Goal: Information Seeking & Learning: Learn about a topic

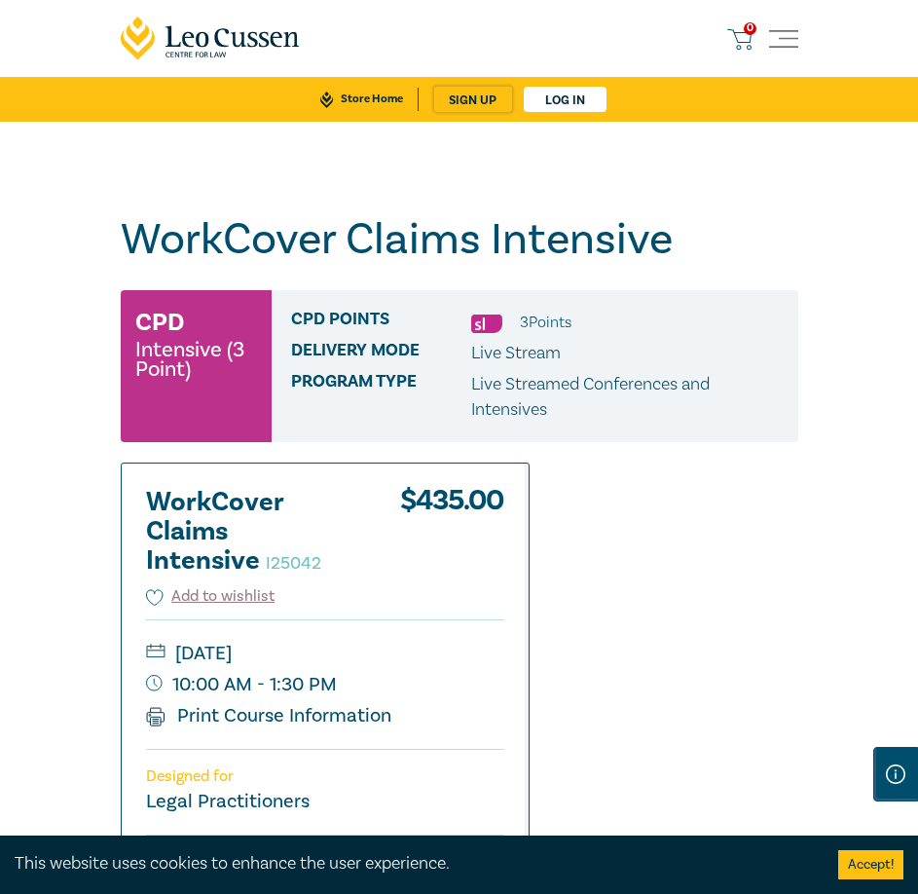
click at [359, 102] on link "Store Home" at bounding box center [362, 99] width 112 height 23
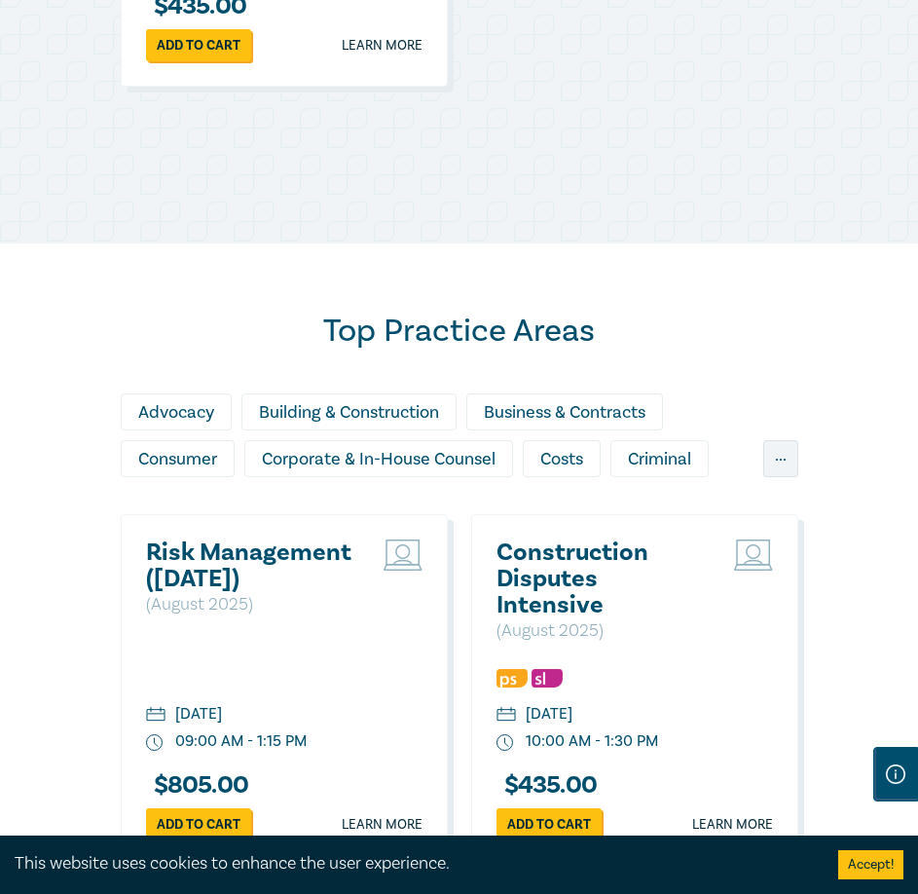
scroll to position [1411, 0]
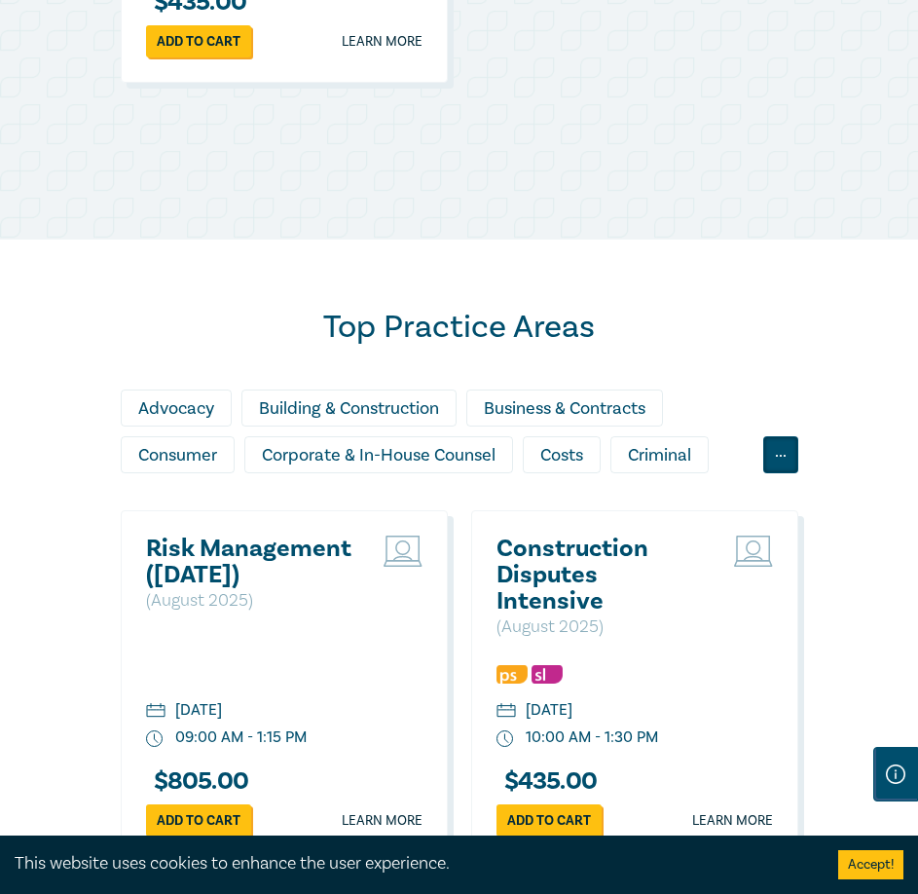
click at [783, 456] on div "..." at bounding box center [780, 454] width 35 height 37
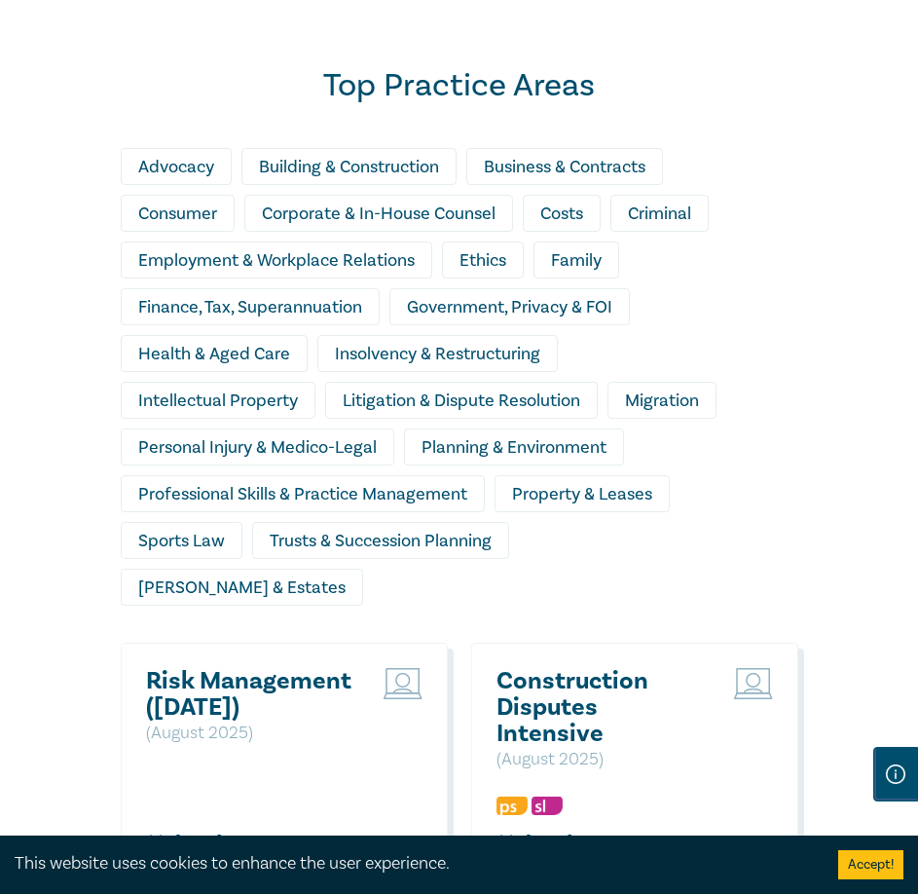
scroll to position [1655, 0]
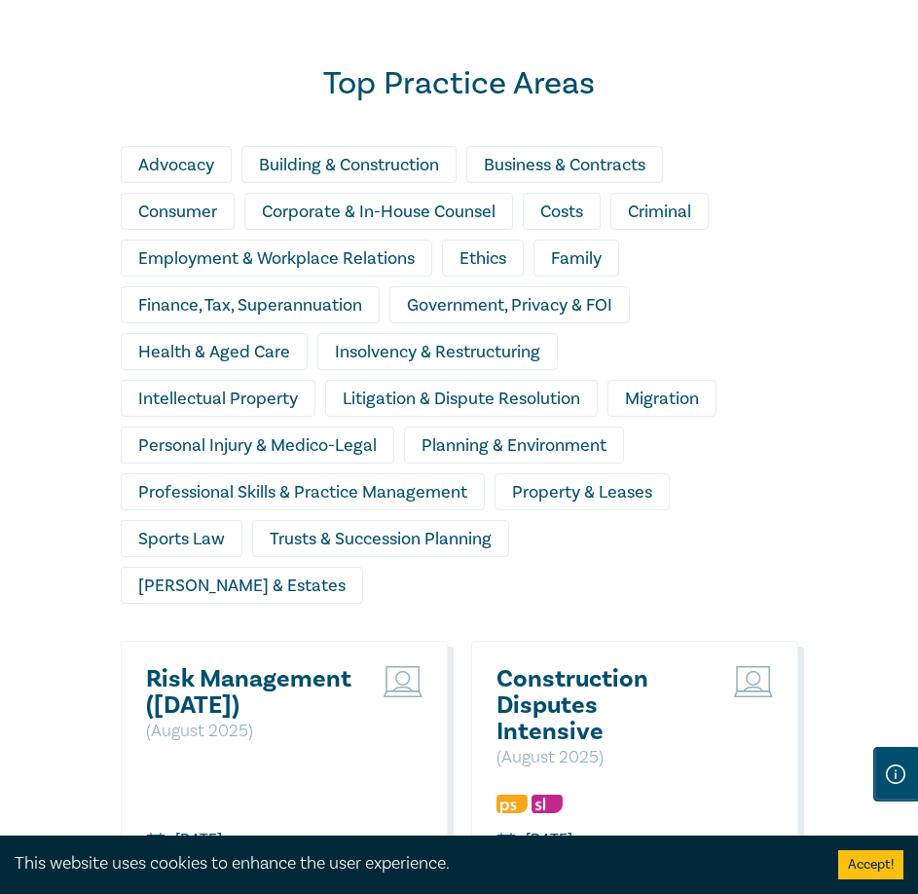
click at [269, 453] on div "Personal Injury & Medico-Legal" at bounding box center [262, 449] width 283 height 47
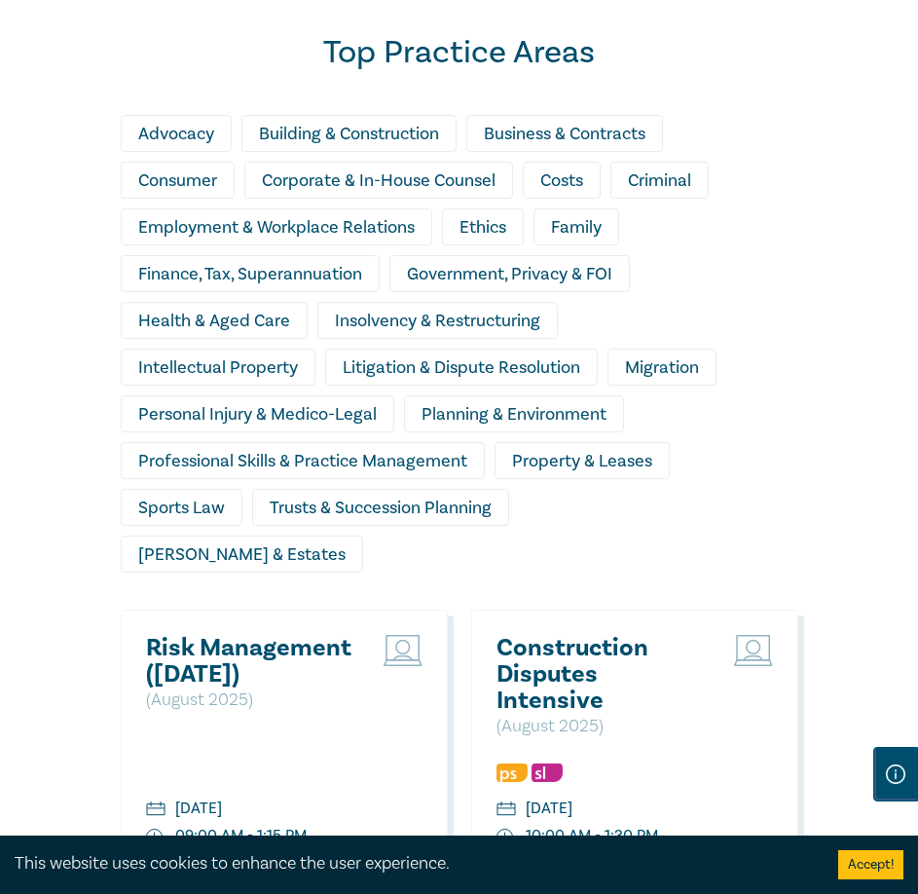
scroll to position [1703, 0]
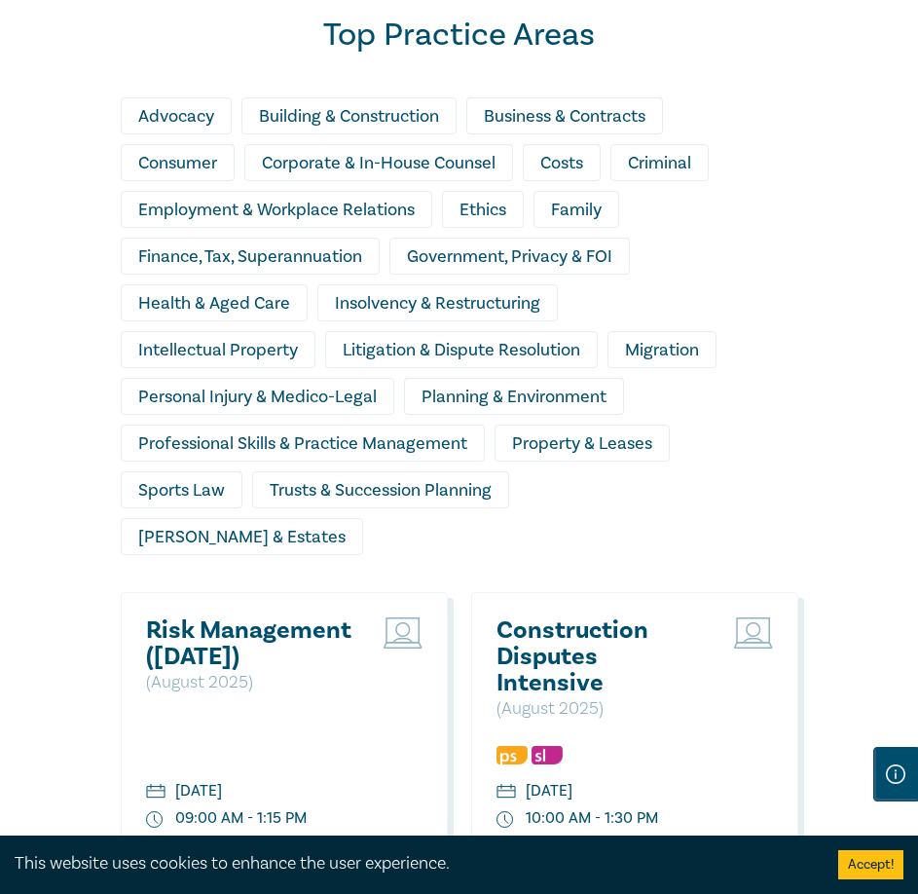
click at [243, 396] on div "Personal Injury & Medico-Legal" at bounding box center [258, 396] width 274 height 37
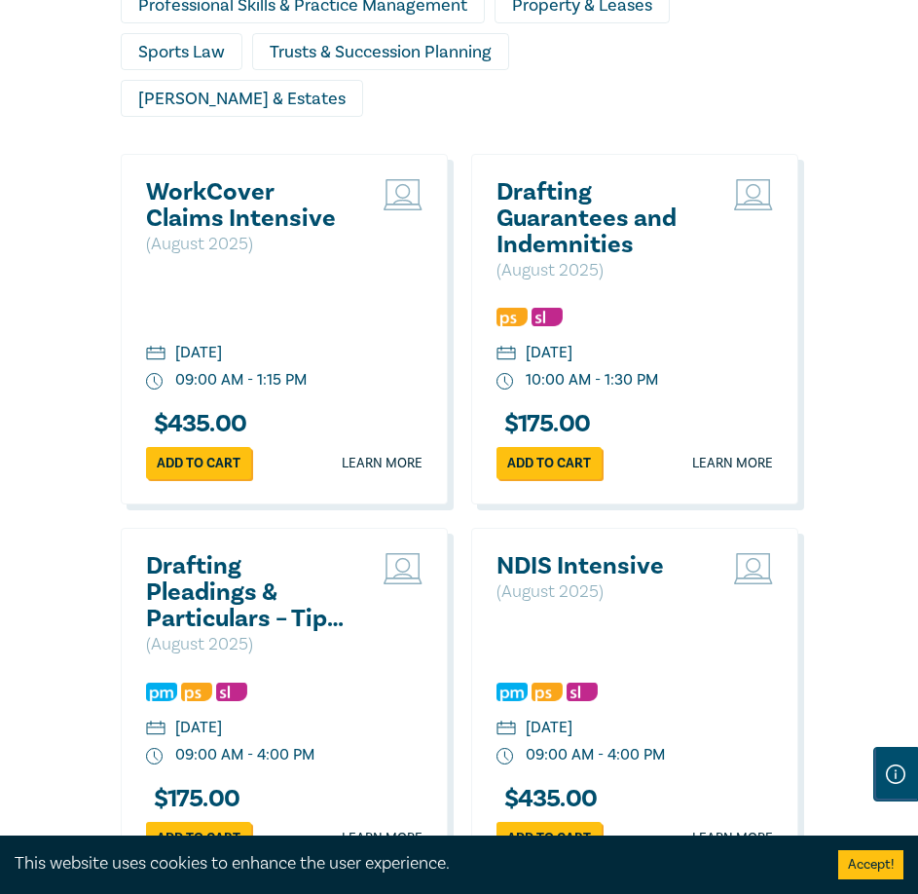
click at [209, 179] on h2 "WorkCover Claims Intensive" at bounding box center [250, 205] width 209 height 53
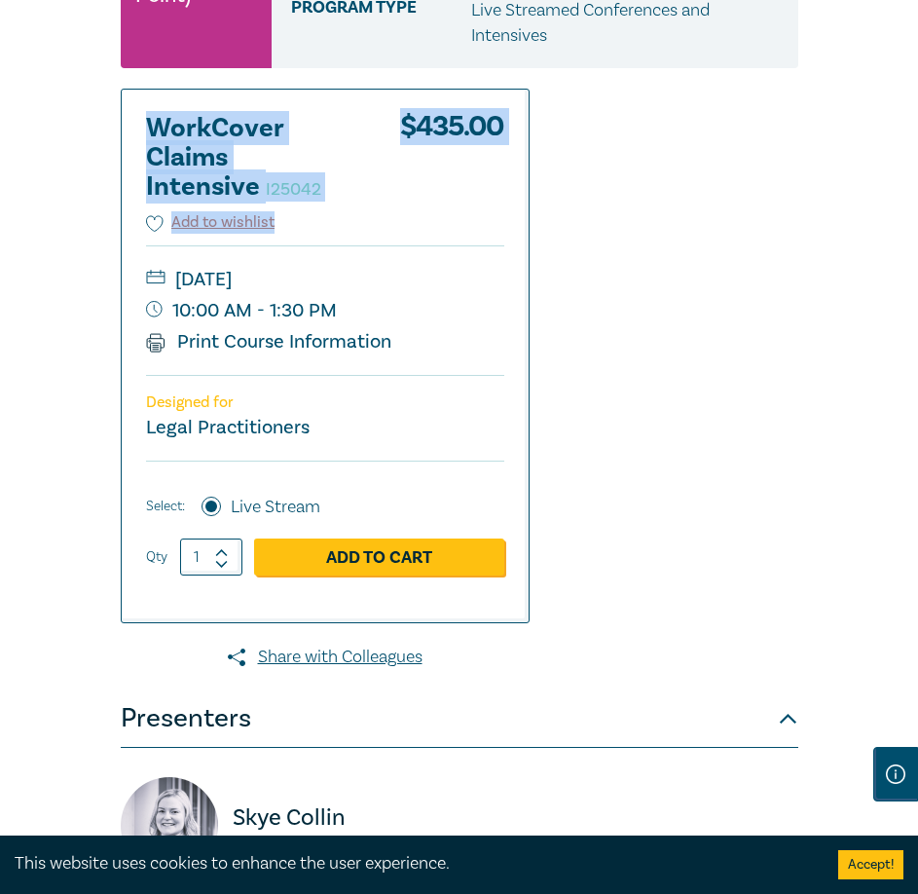
scroll to position [389, 0]
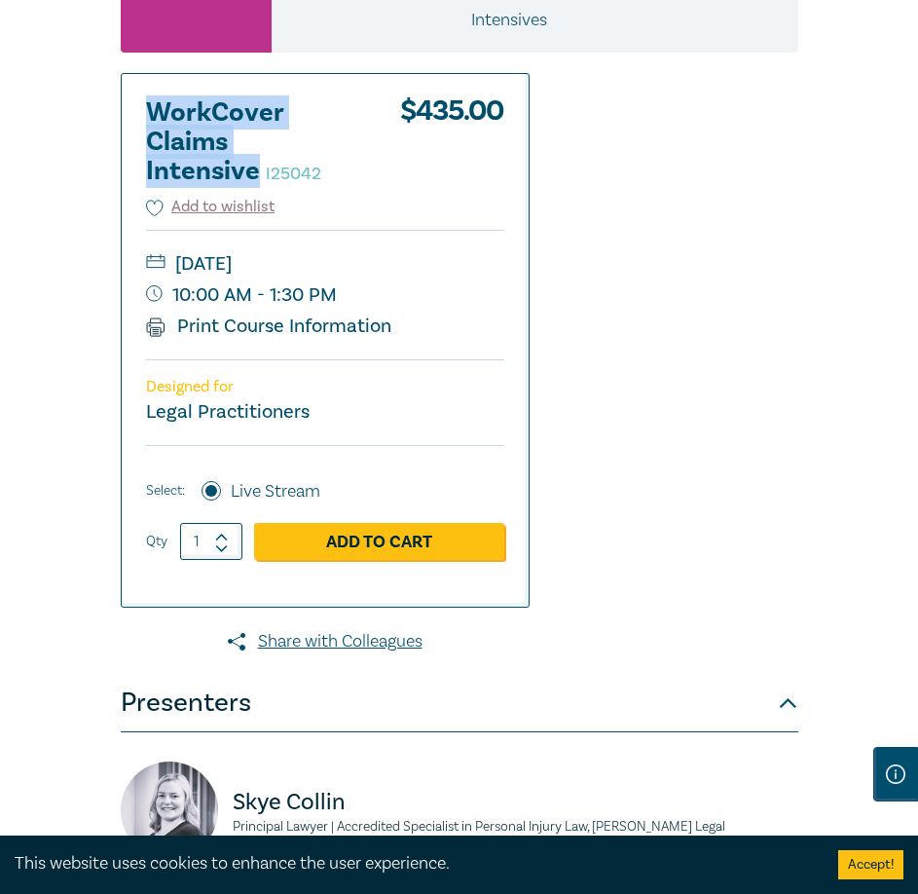
drag, startPoint x: 152, startPoint y: 207, endPoint x: 255, endPoint y: 183, distance: 106.0
click at [255, 183] on h2 "WorkCover Claims Intensive I25042" at bounding box center [253, 142] width 214 height 88
copy h2 "WorkCover Claims Intensive"
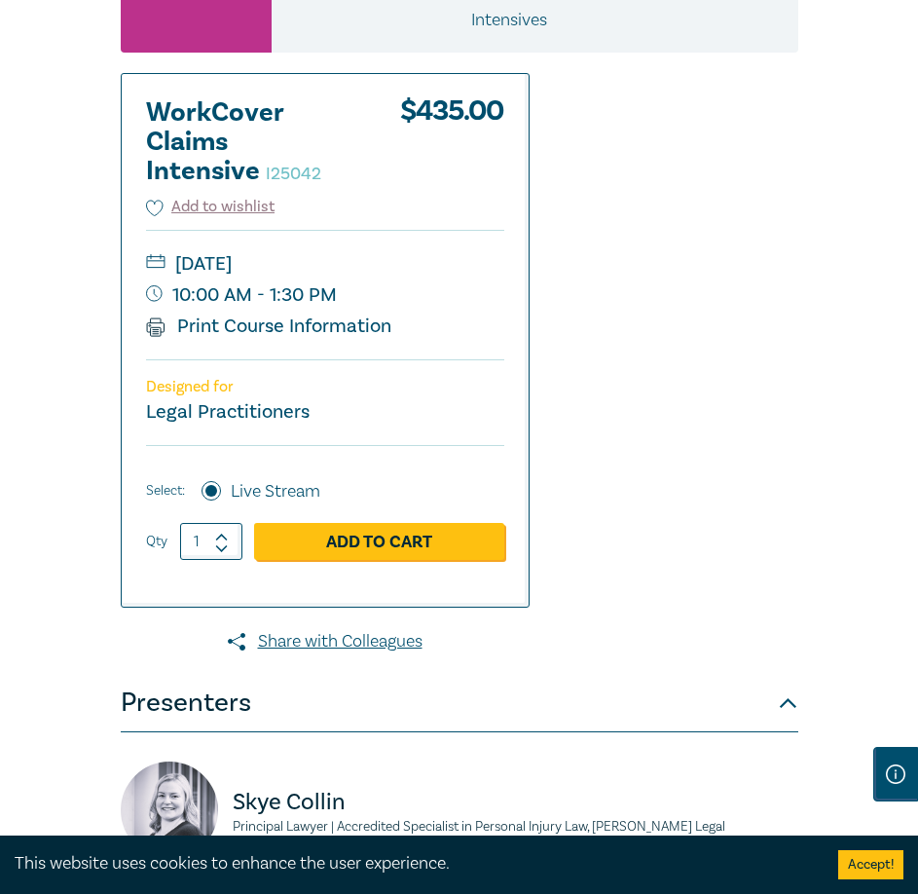
click at [292, 177] on small "I25042" at bounding box center [293, 174] width 55 height 22
copy small "I25042"
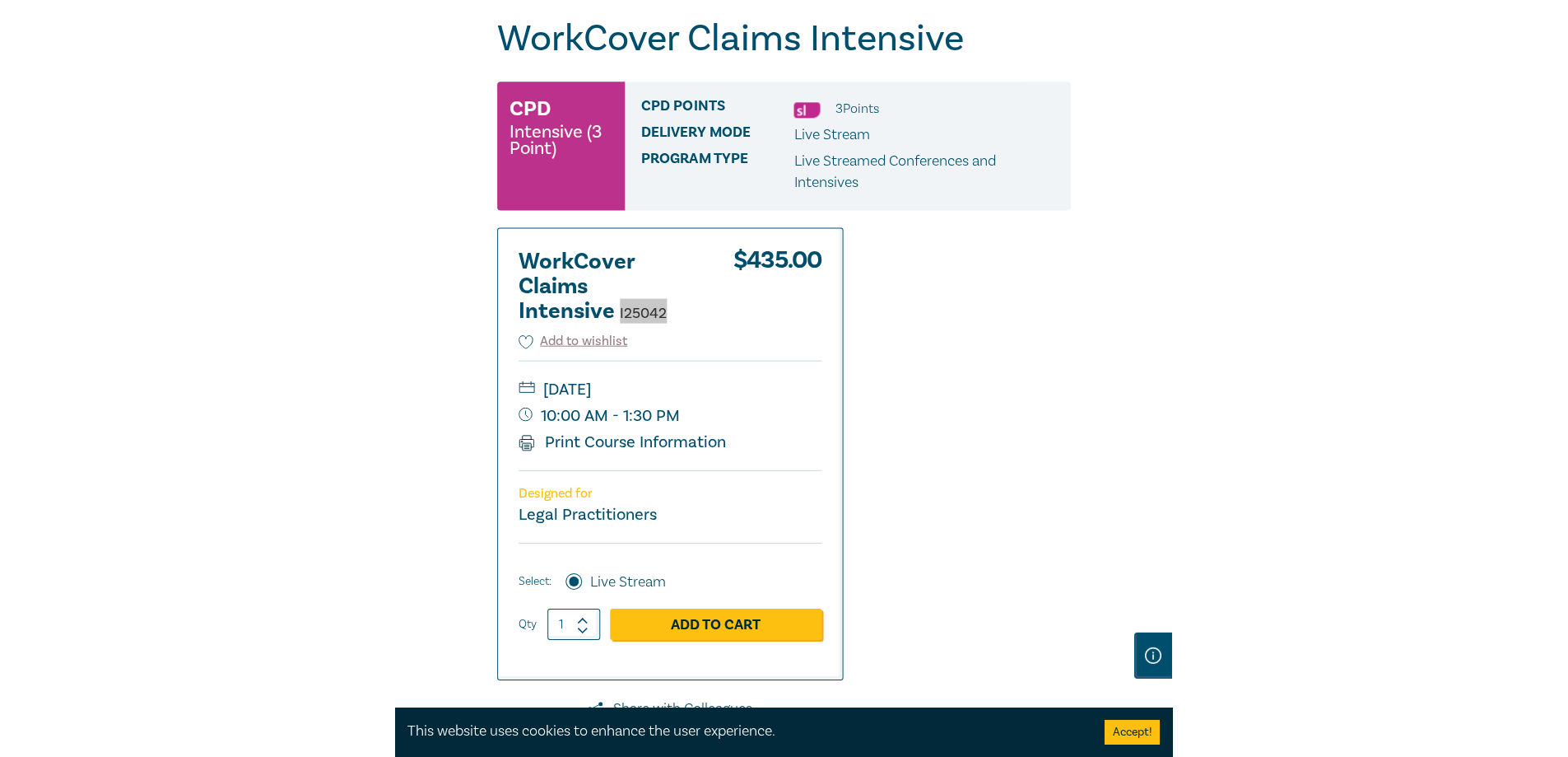
scroll to position [0, 0]
